Goal: Task Accomplishment & Management: Manage account settings

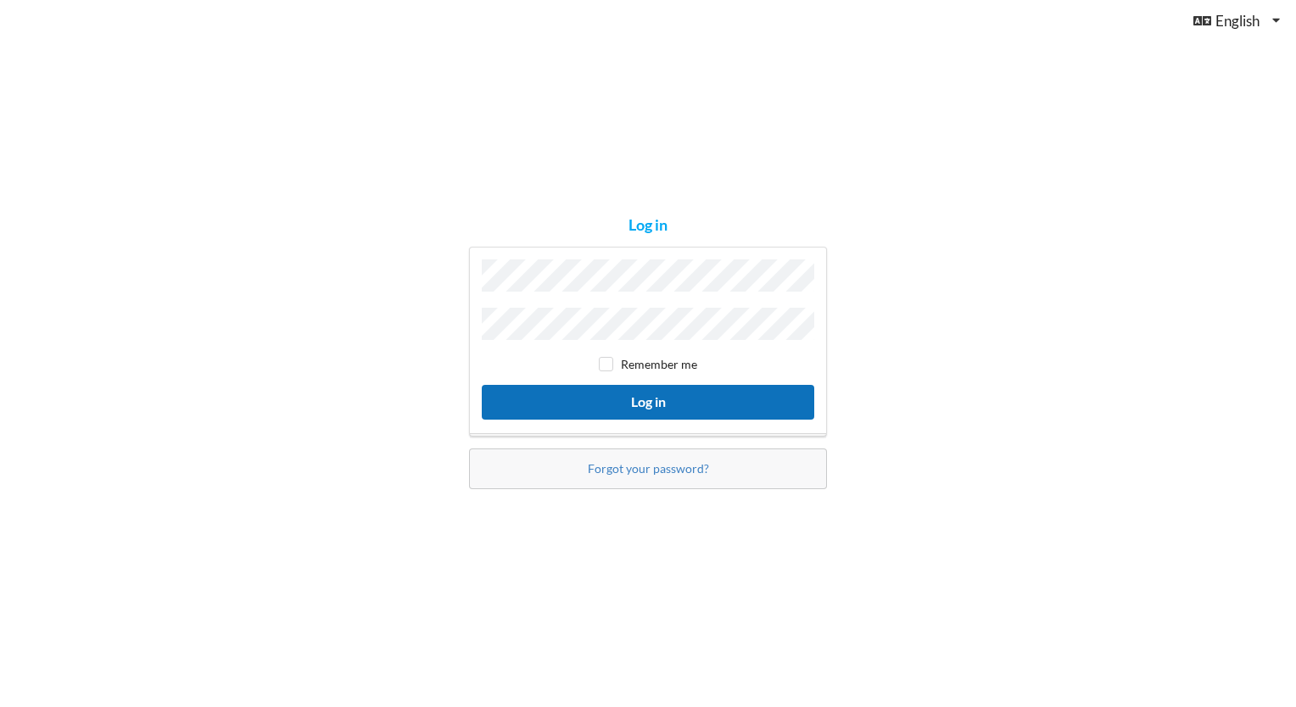
click at [634, 395] on button "Log in" at bounding box center [648, 402] width 332 height 35
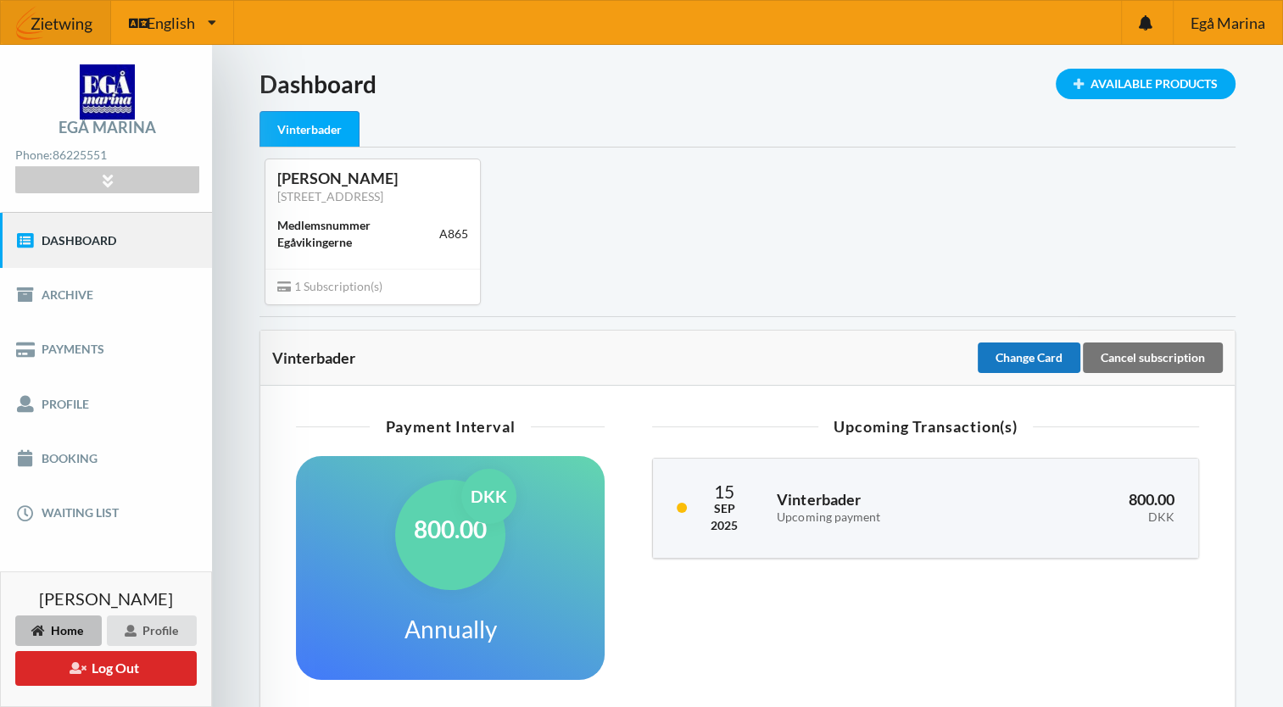
click at [1021, 360] on div "Change Card" at bounding box center [1029, 358] width 103 height 31
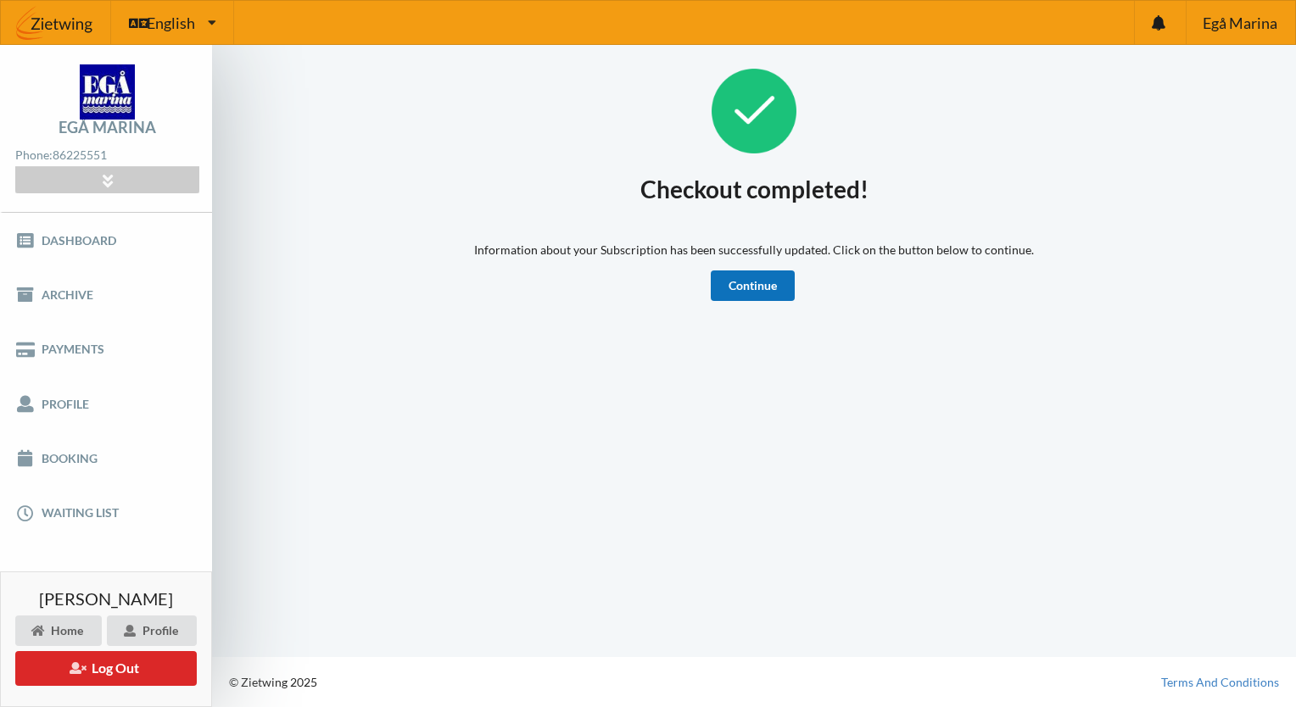
click at [755, 289] on link "Continue" at bounding box center [753, 286] width 84 height 31
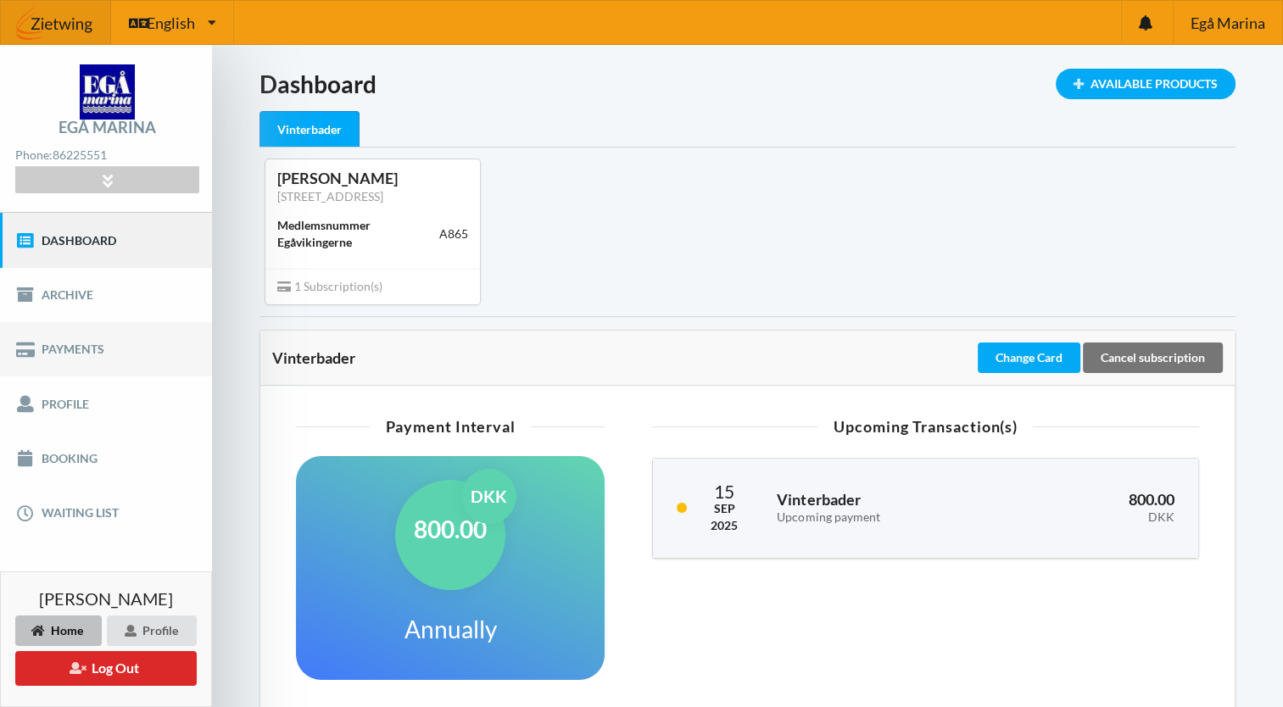
click at [70, 353] on link "Payments" at bounding box center [106, 349] width 212 height 54
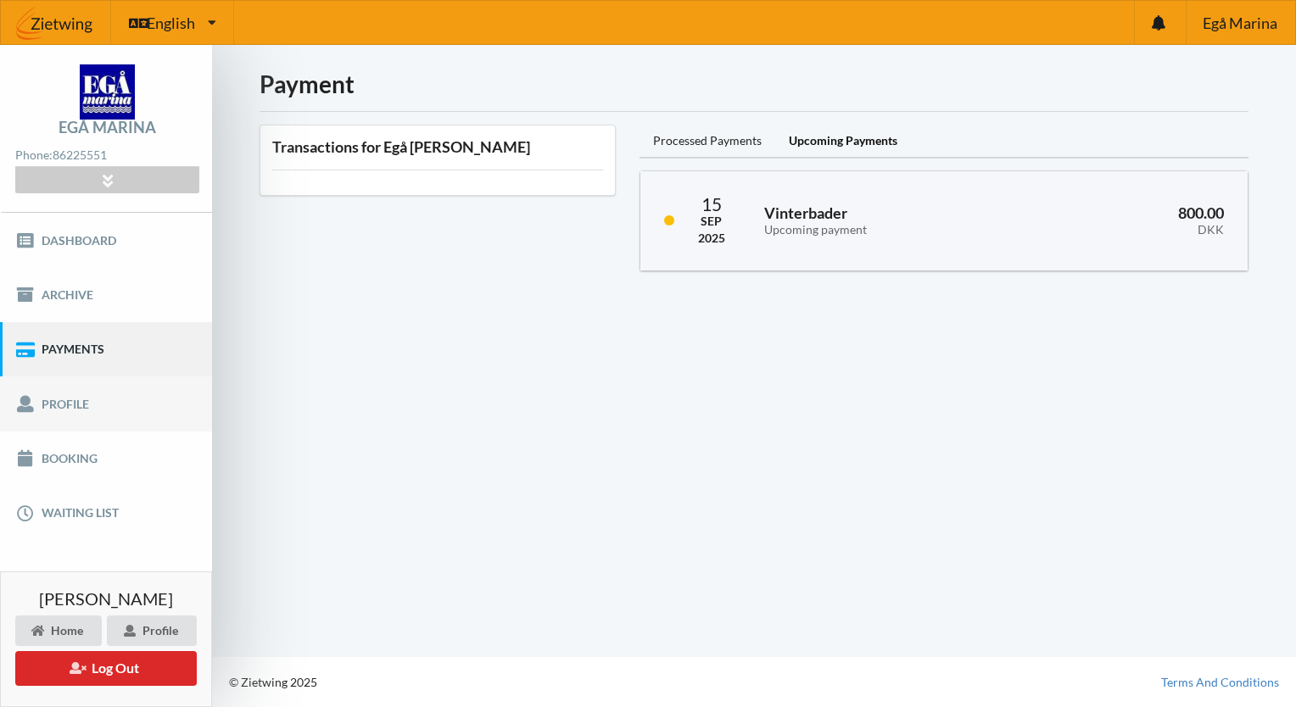
click at [61, 400] on link "Profile" at bounding box center [106, 404] width 212 height 54
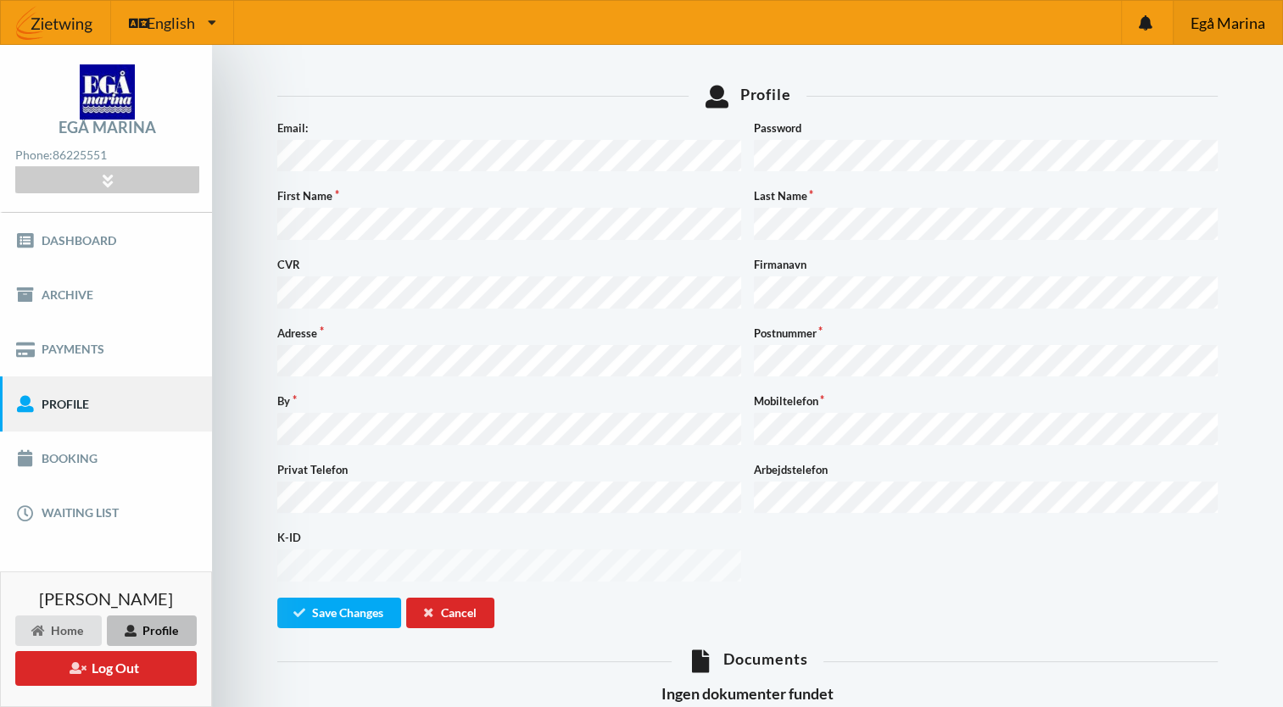
click at [1221, 23] on span "Egå Marina" at bounding box center [1227, 22] width 75 height 15
click at [38, 639] on div "Home" at bounding box center [58, 631] width 87 height 31
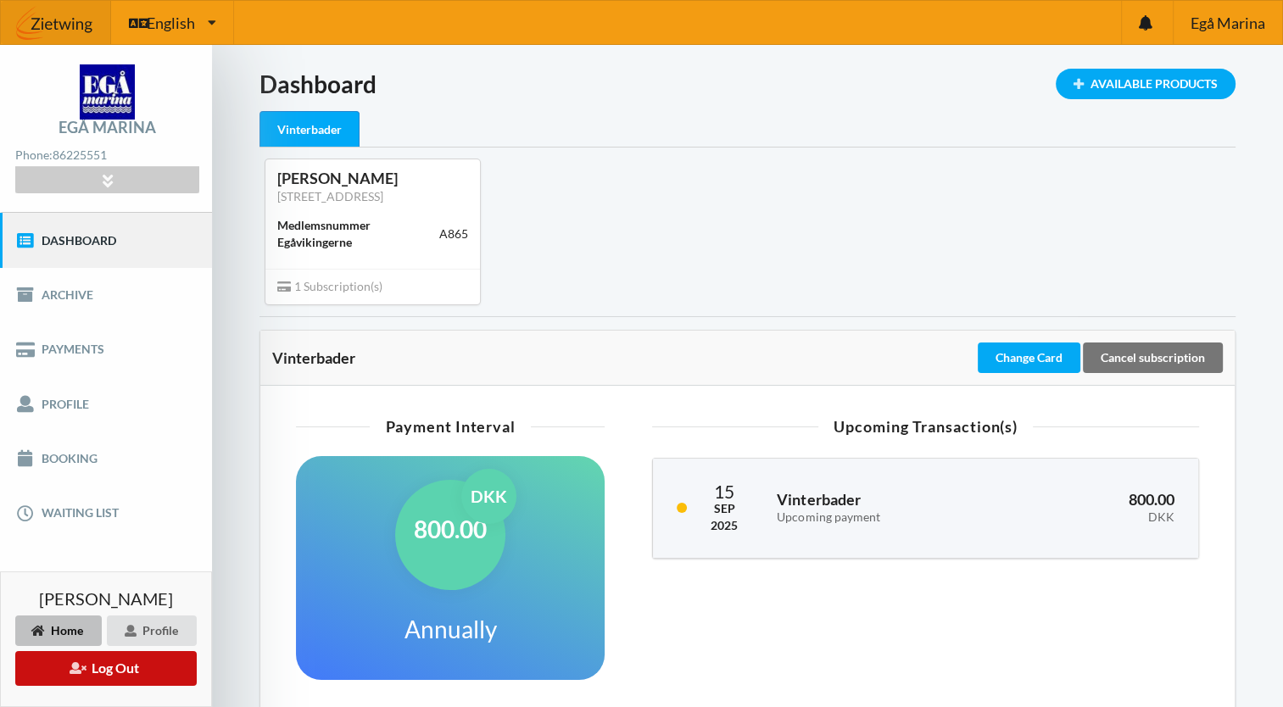
click at [103, 670] on button "Log Out" at bounding box center [105, 668] width 181 height 35
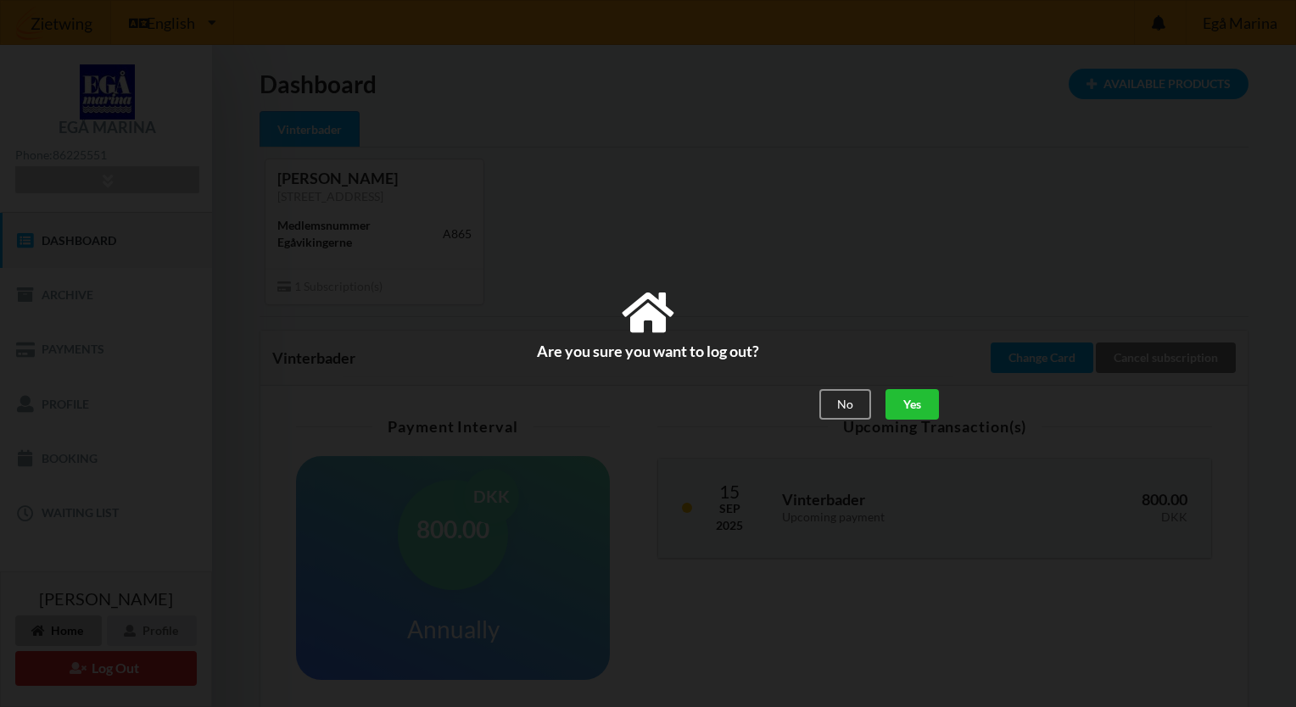
click at [896, 409] on div "Yes" at bounding box center [911, 405] width 53 height 31
